Goal: Task Accomplishment & Management: Manage account settings

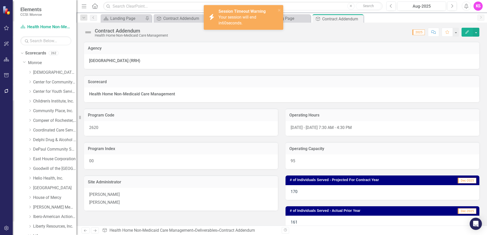
scroll to position [408, 0]
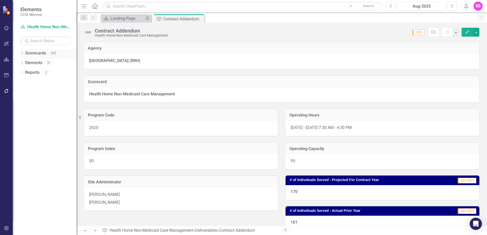
click at [23, 53] on icon "Dropdown" at bounding box center [22, 53] width 4 height 3
click at [26, 63] on icon "Dropdown" at bounding box center [25, 62] width 4 height 3
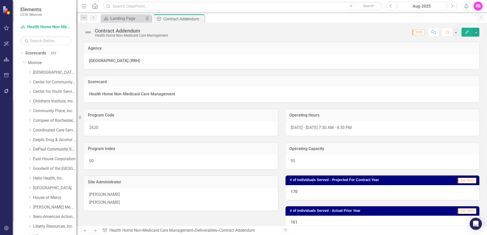
click at [31, 149] on icon "Dropdown" at bounding box center [30, 149] width 4 height 3
click at [47, 148] on link "DePaul Community Services, lnc." at bounding box center [54, 150] width 43 height 6
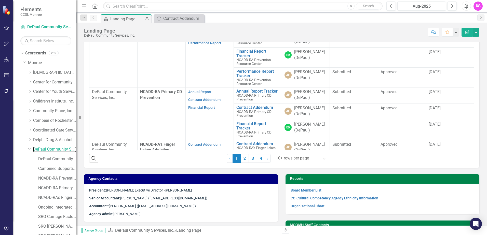
scroll to position [255, 0]
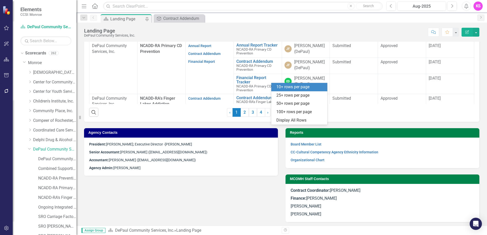
click at [323, 114] on icon at bounding box center [324, 113] width 3 height 2
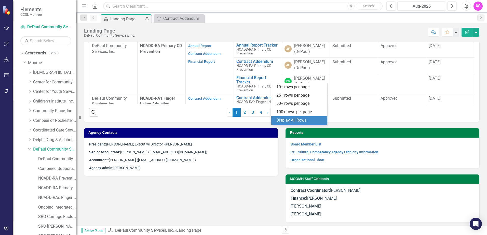
click at [305, 122] on div "Display All Rows" at bounding box center [300, 121] width 48 height 6
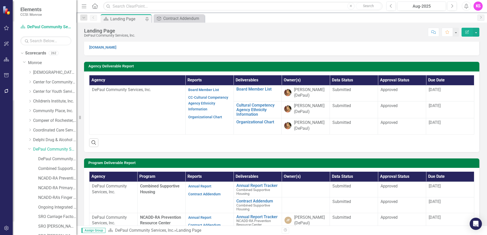
scroll to position [0, 0]
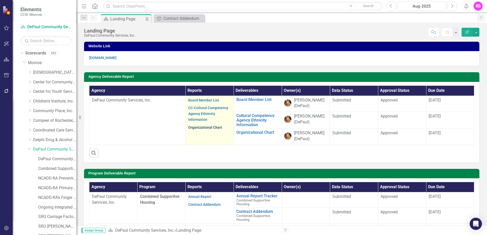
click at [215, 128] on link "Organizational Chart" at bounding box center [205, 128] width 34 height 4
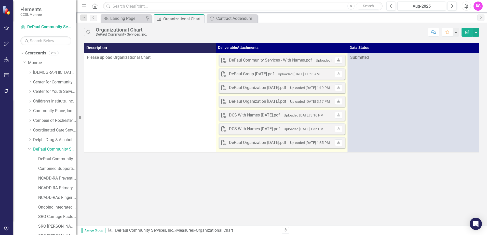
click at [338, 61] on icon "Download" at bounding box center [339, 60] width 4 height 3
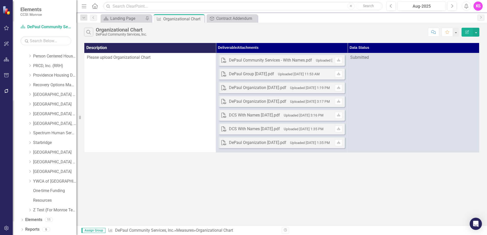
scroll to position [425, 0]
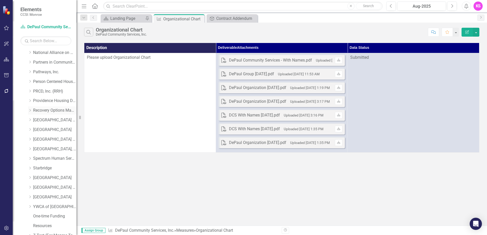
click at [30, 111] on icon "Dropdown" at bounding box center [30, 110] width 4 height 3
click at [55, 111] on link "Recovery Options Made Easy" at bounding box center [54, 111] width 43 height 6
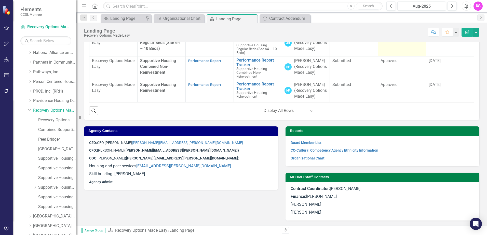
scroll to position [209, 0]
click at [113, 174] on p "Skill building- [PERSON_NAME]" at bounding box center [181, 174] width 184 height 8
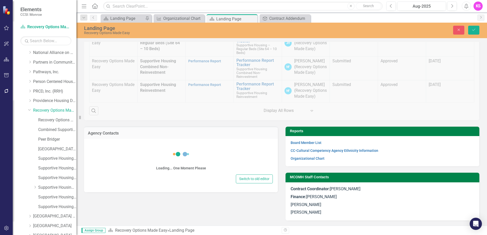
click at [113, 174] on div "Loading... One Moment Please Switch to old editor" at bounding box center [181, 163] width 184 height 41
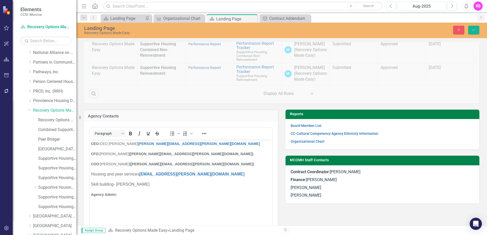
scroll to position [0, 0]
click at [115, 185] on p "Skill building- [PERSON_NAME]" at bounding box center [181, 185] width 180 height 6
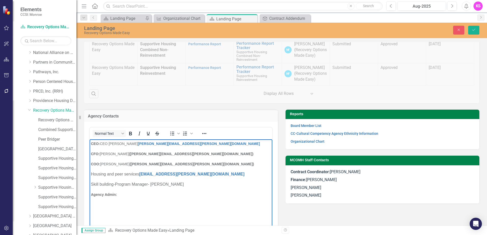
click at [188, 185] on p "Skill building-Program Manager- [PERSON_NAME]" at bounding box center [181, 185] width 180 height 6
click at [219, 185] on p "Skill building-Program Manager- [PERSON_NAME]; Director - [PERSON_NAME]" at bounding box center [181, 185] width 180 height 6
click at [178, 184] on p "Skill building-Program Manager- [PERSON_NAME]; Director - [PERSON_NAME], <[PERS…" at bounding box center [181, 188] width 180 height 12
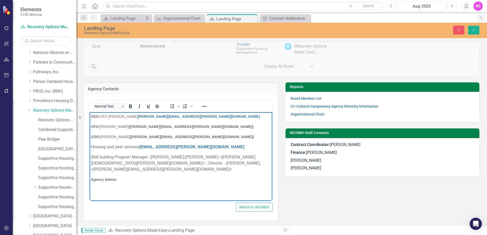
scroll to position [335, 0]
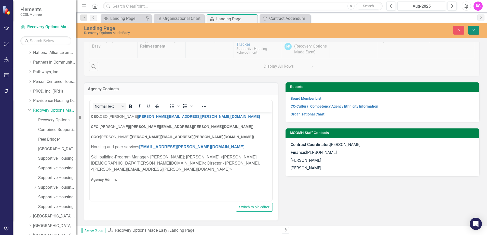
click at [476, 30] on icon "Save" at bounding box center [473, 30] width 5 height 4
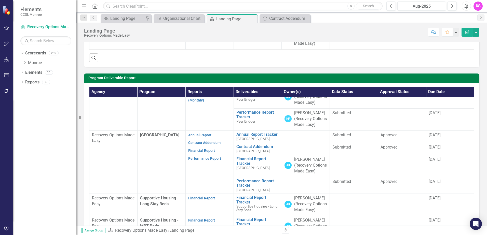
scroll to position [76, 0]
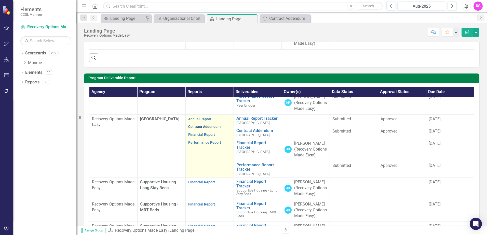
click at [199, 129] on link "Contract Addendum" at bounding box center [204, 127] width 32 height 4
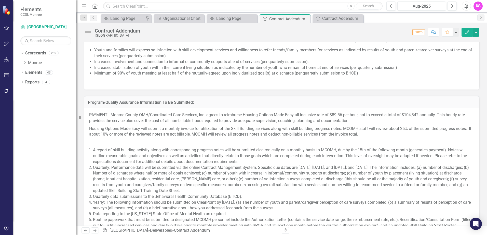
scroll to position [488, 0]
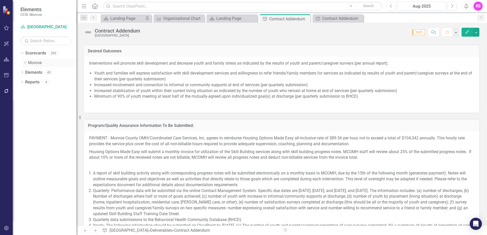
click at [25, 63] on icon "Dropdown" at bounding box center [25, 62] width 4 height 3
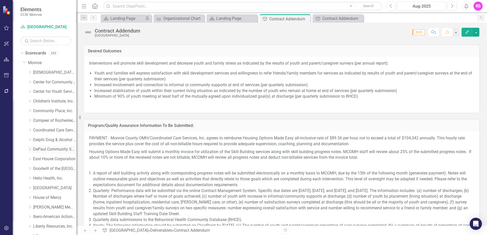
click at [32, 149] on icon "Dropdown" at bounding box center [30, 149] width 4 height 3
click at [52, 150] on link "DePaul Community Services, lnc." at bounding box center [54, 150] width 43 height 6
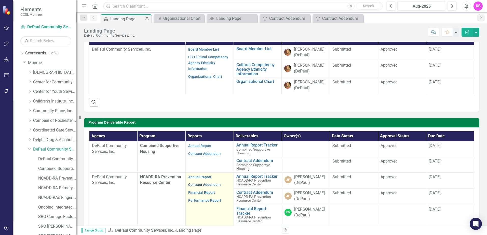
click at [207, 187] on link "Contract Addendum" at bounding box center [204, 185] width 32 height 4
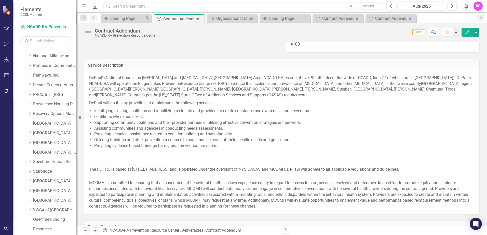
scroll to position [433, 0]
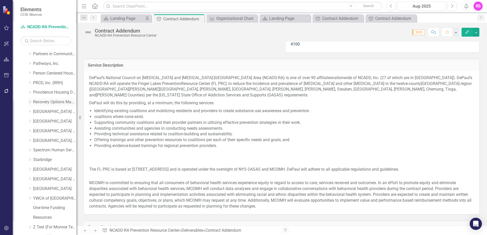
click at [30, 101] on icon at bounding box center [30, 102] width 1 height 3
click at [53, 102] on link "Recovery Options Made Easy" at bounding box center [54, 102] width 43 height 6
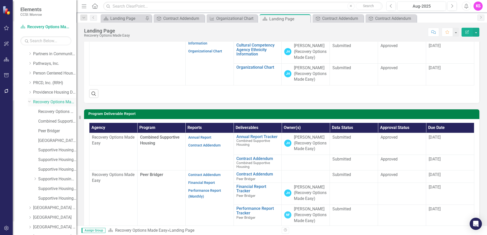
click at [56, 102] on link "Recovery Options Made Easy" at bounding box center [54, 102] width 43 height 6
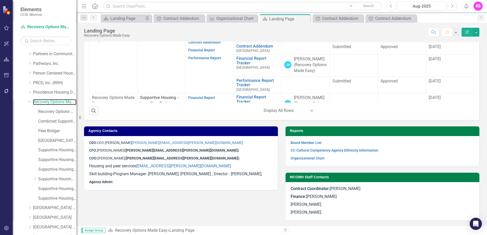
scroll to position [291, 0]
click at [120, 166] on p "Housing and peer services [EMAIL_ADDRESS][PERSON_NAME][DOMAIN_NAME]" at bounding box center [181, 166] width 184 height 8
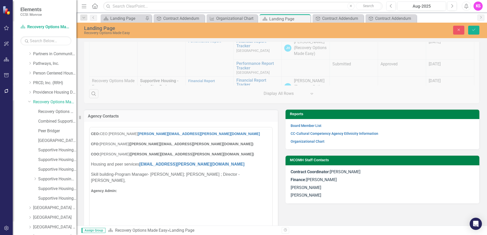
scroll to position [0, 0]
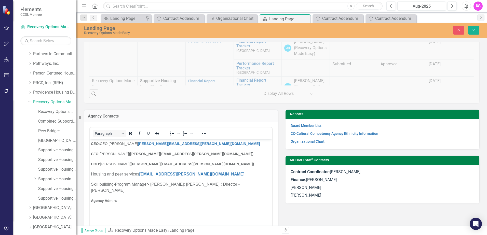
click at [123, 174] on p "Housing and peer services [EMAIL_ADDRESS][PERSON_NAME][DOMAIN_NAME]" at bounding box center [181, 174] width 180 height 6
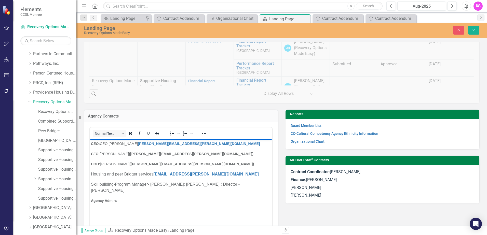
click at [116, 174] on p "Housing and peer Bridger services [EMAIL_ADDRESS][PERSON_NAME][DOMAIN_NAME]" at bounding box center [181, 174] width 180 height 6
click at [91, 174] on p "Housing and Peer Bridger services [EMAIL_ADDRESS][PERSON_NAME][DOMAIN_NAME]" at bounding box center [181, 174] width 180 height 6
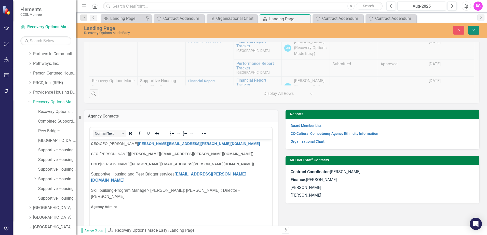
click at [475, 30] on icon "Save" at bounding box center [473, 30] width 5 height 4
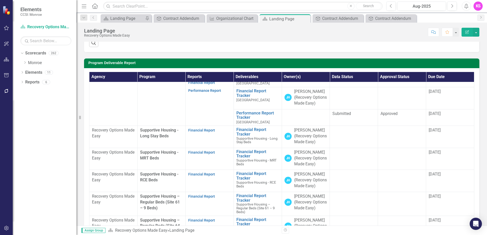
scroll to position [178, 0]
